Goal: Transaction & Acquisition: Obtain resource

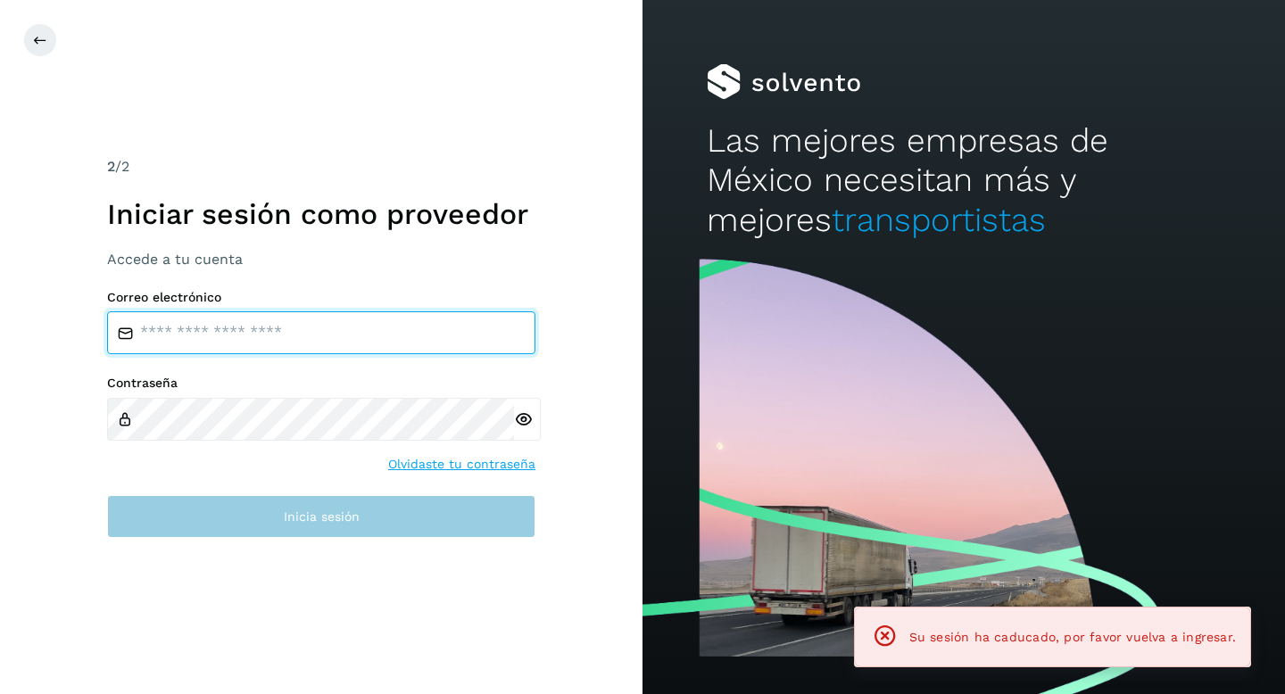
type input "**********"
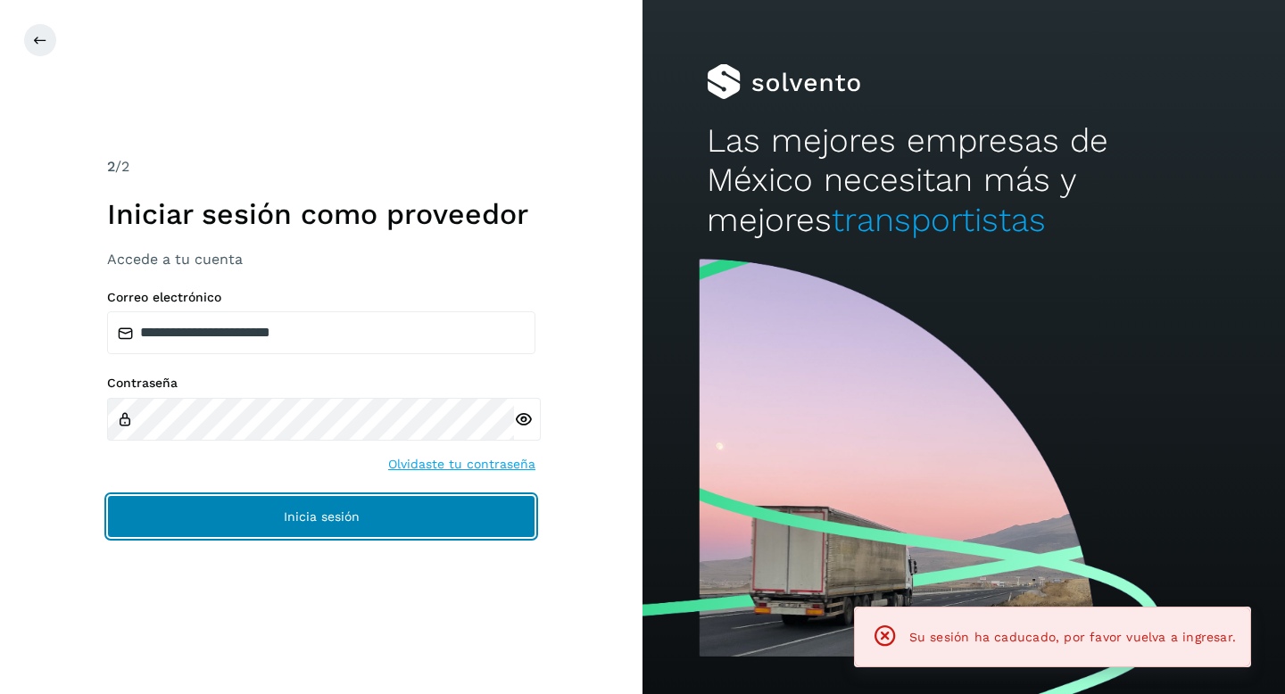
click at [308, 522] on span "Inicia sesión" at bounding box center [322, 516] width 76 height 12
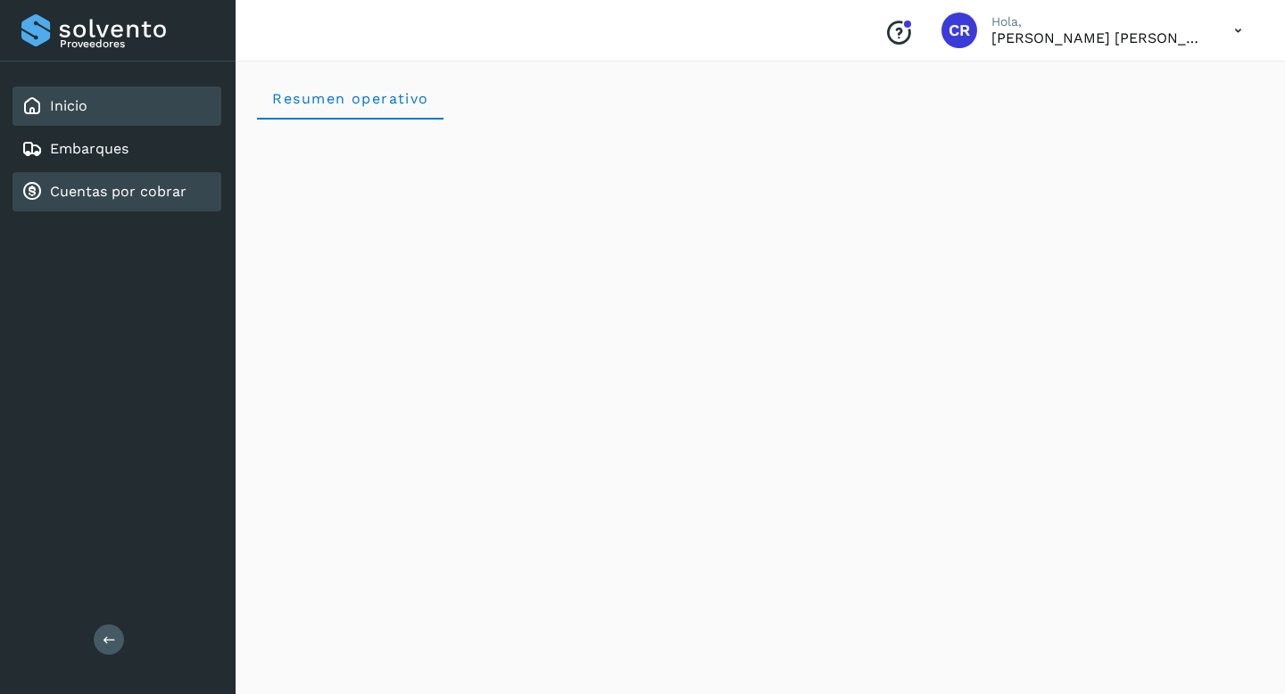
click at [156, 188] on link "Cuentas por cobrar" at bounding box center [118, 191] width 136 height 17
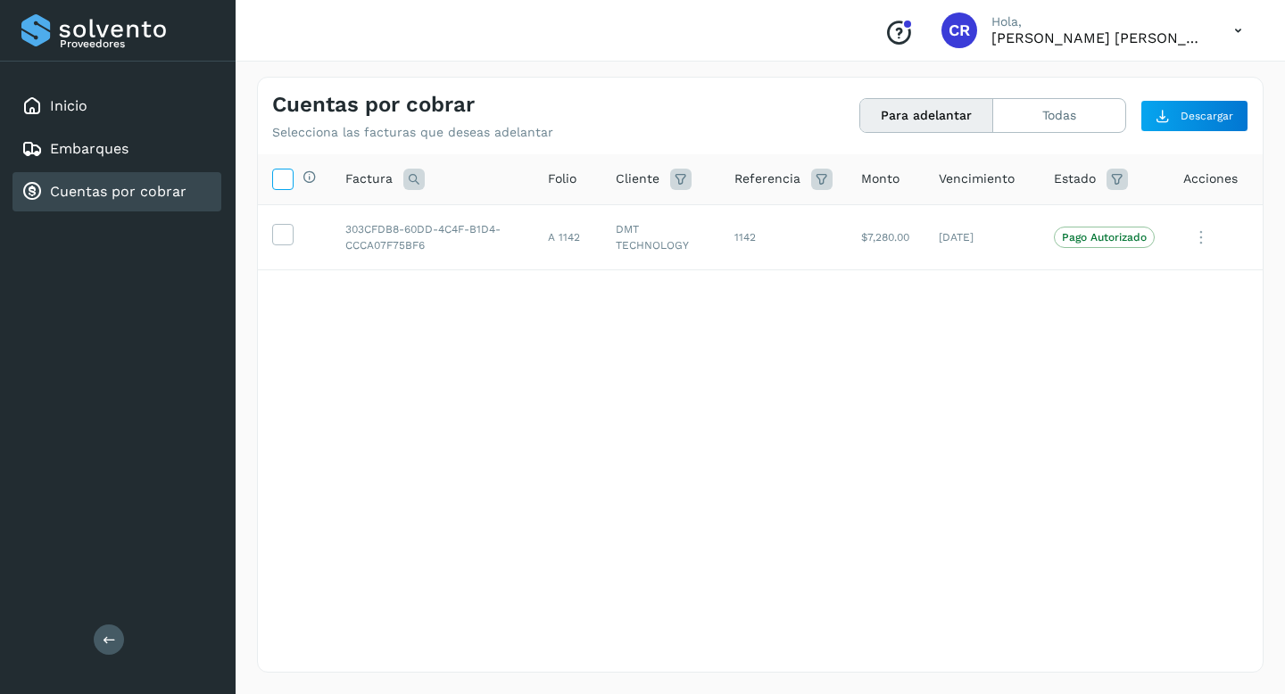
click at [282, 179] on icon at bounding box center [282, 178] width 19 height 19
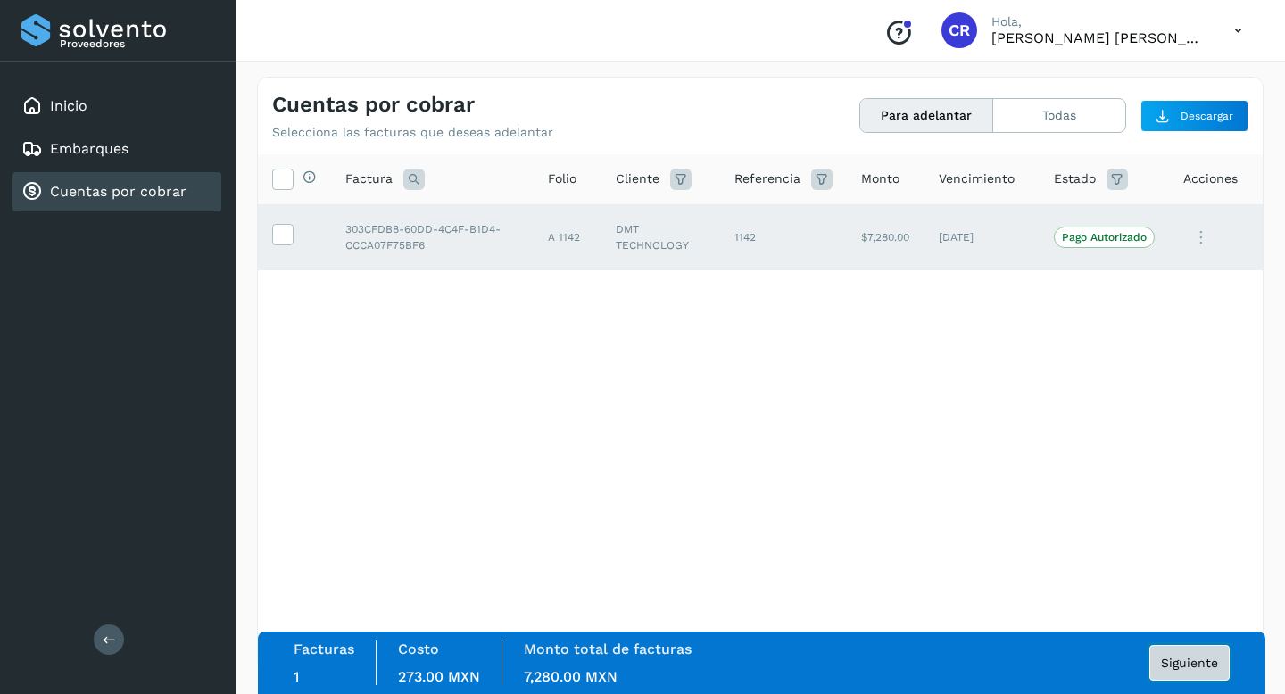
click at [1171, 649] on button "Siguiente" at bounding box center [1189, 663] width 80 height 36
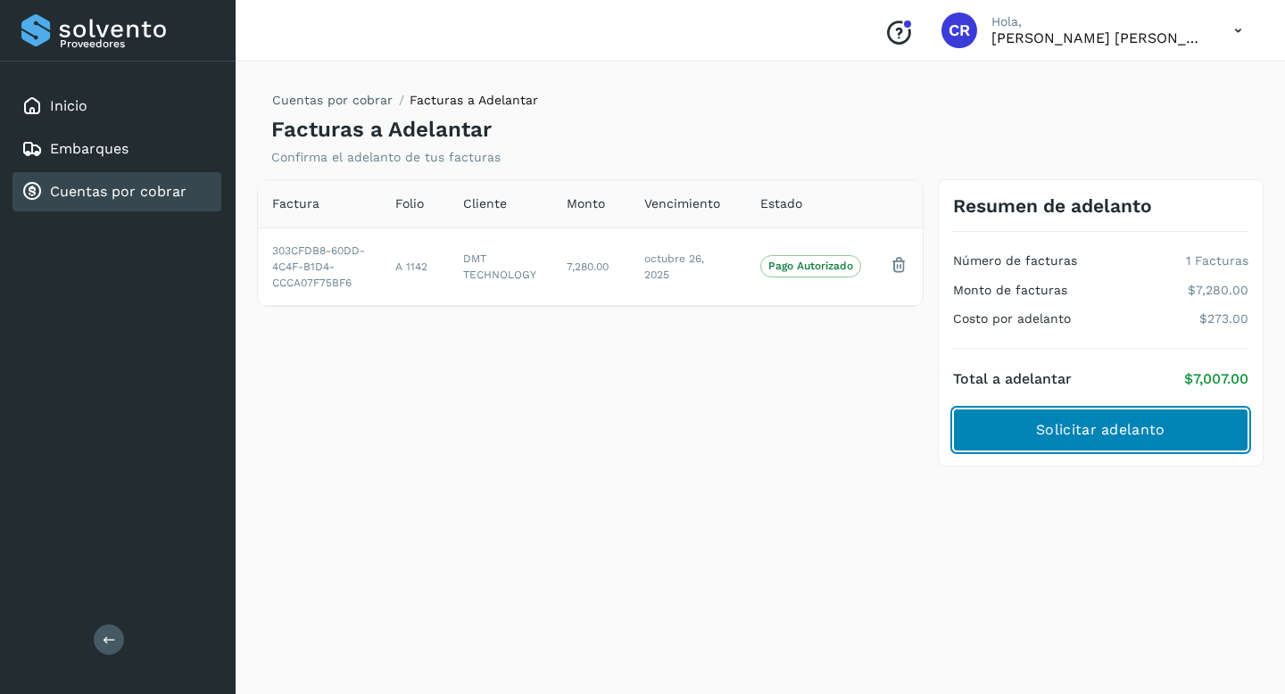
click at [1128, 440] on button "Solicitar adelanto" at bounding box center [1100, 430] width 295 height 43
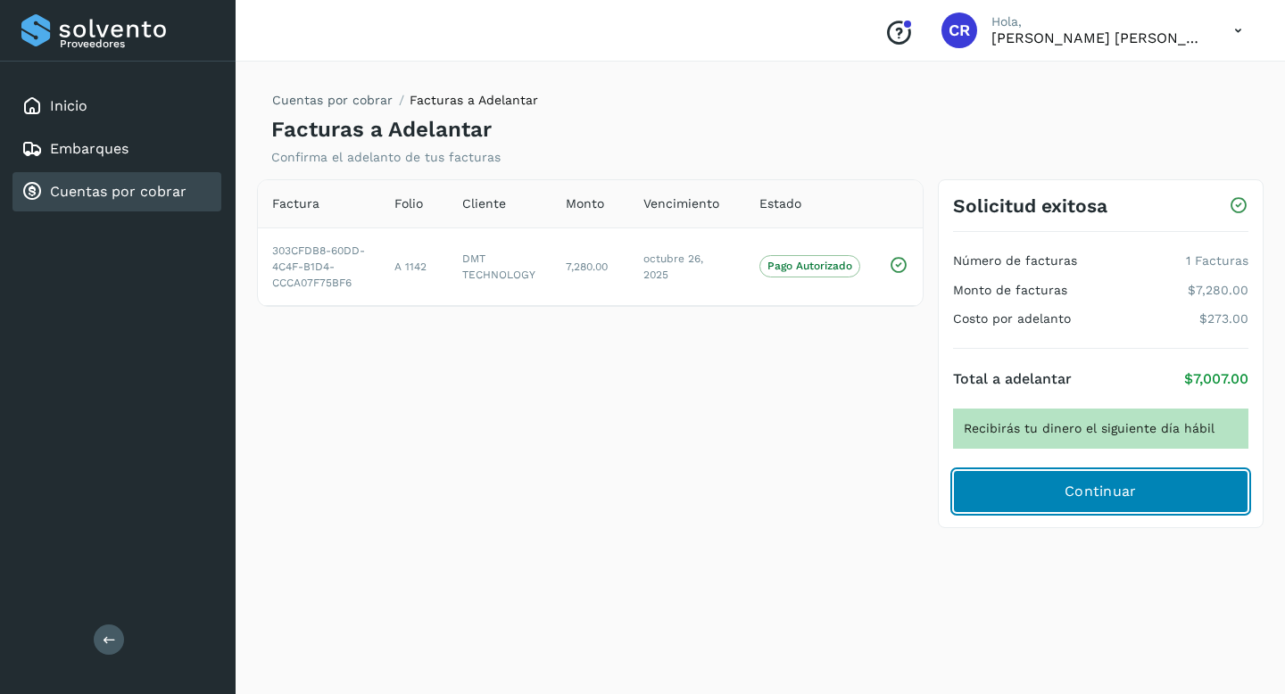
click at [1136, 498] on button "Continuar" at bounding box center [1100, 491] width 295 height 43
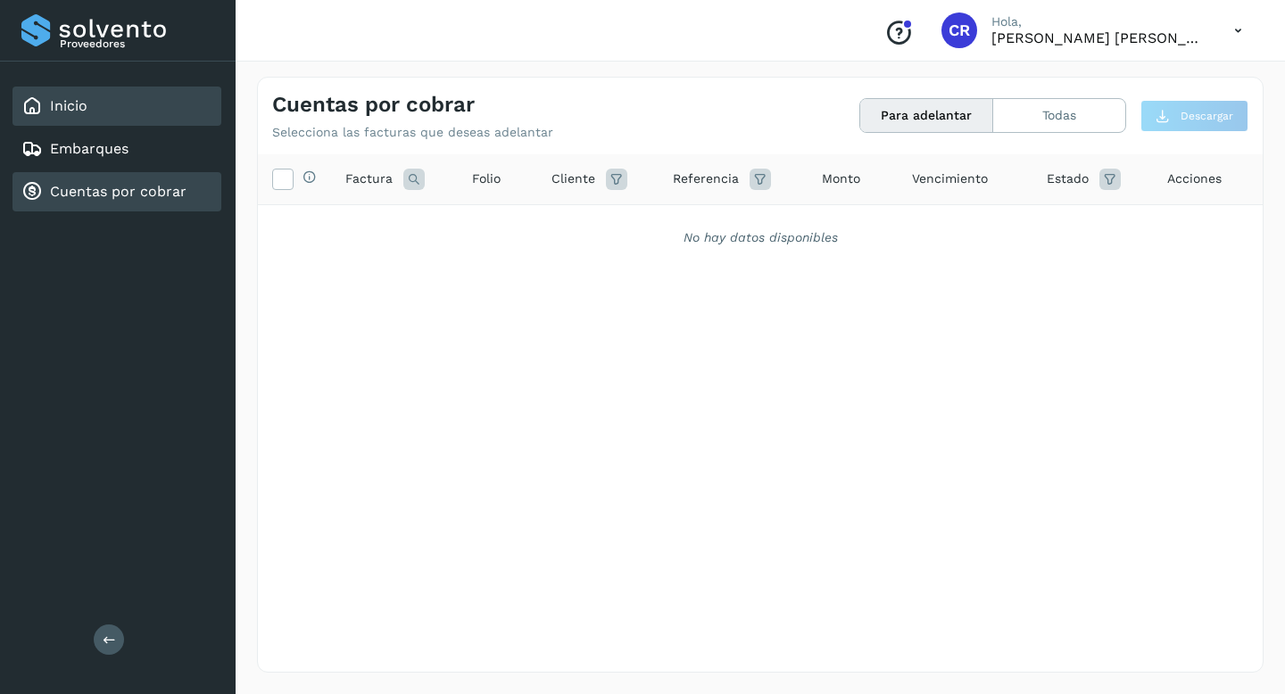
click at [194, 114] on div "Inicio" at bounding box center [116, 106] width 209 height 39
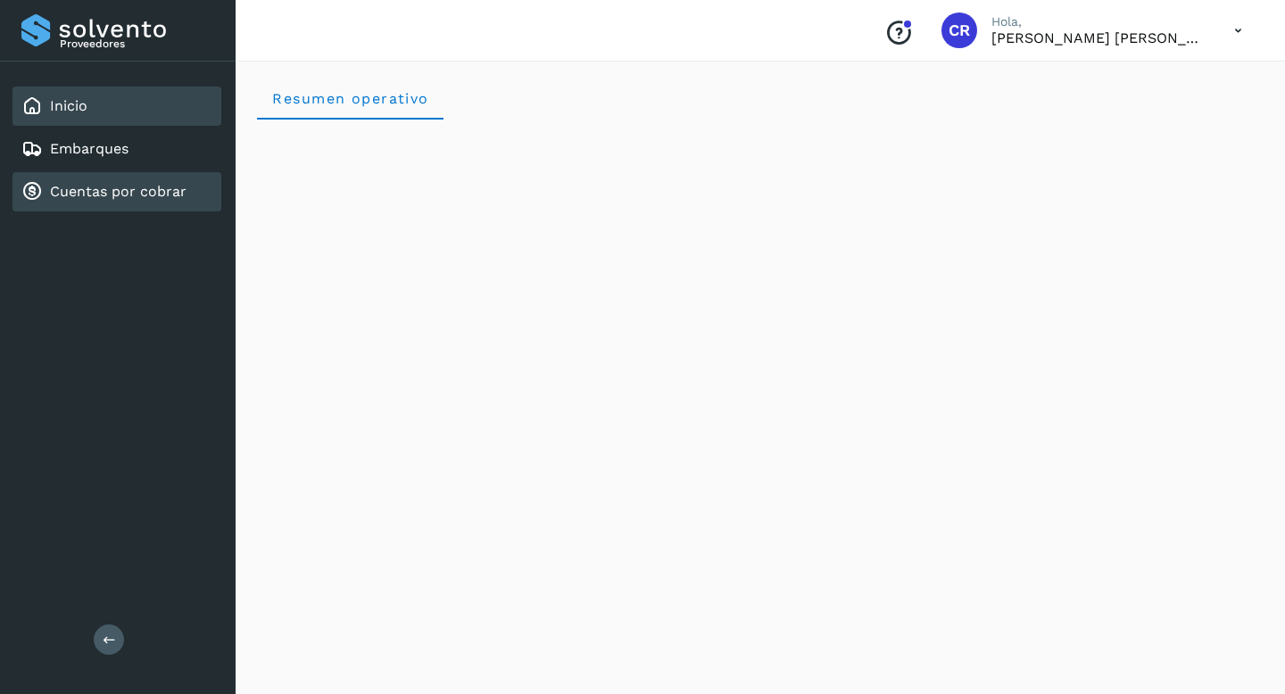
click at [151, 201] on div "Cuentas por cobrar" at bounding box center [103, 191] width 165 height 21
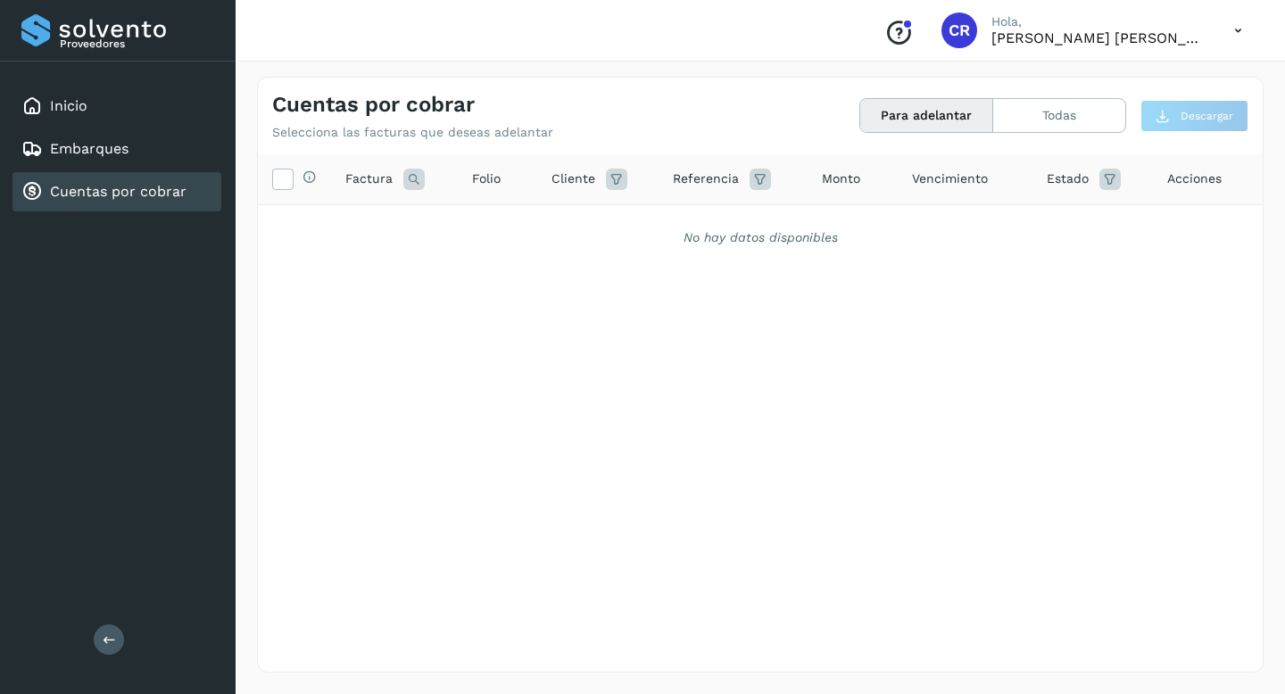
click at [188, 186] on div "Cuentas por cobrar" at bounding box center [116, 191] width 209 height 39
